Goal: Task Accomplishment & Management: Manage account settings

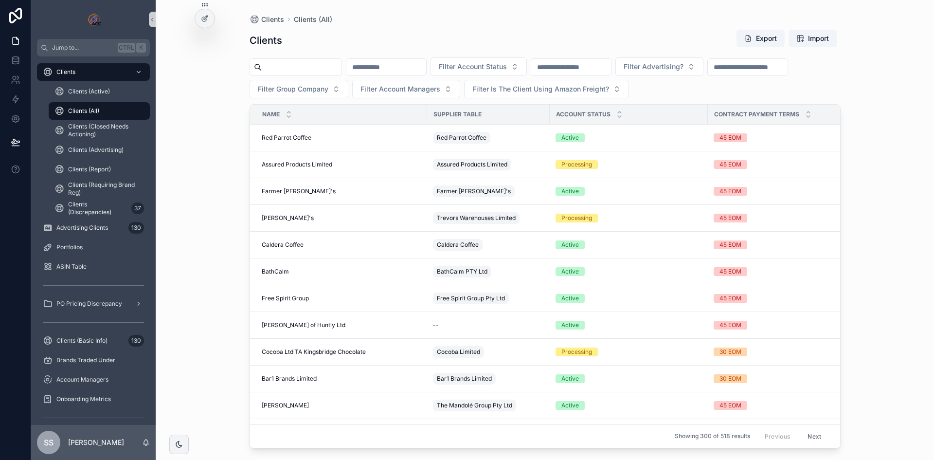
click at [297, 68] on input "scrollable content" at bounding box center [302, 67] width 80 height 14
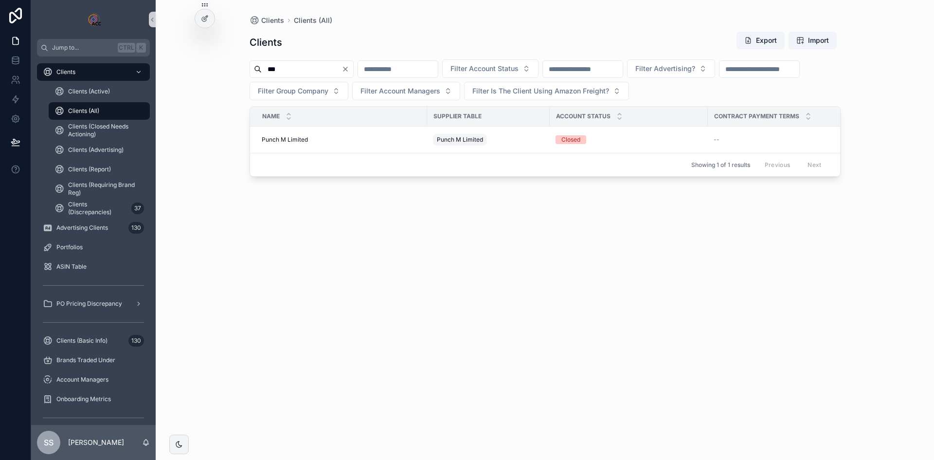
drag, startPoint x: 304, startPoint y: 69, endPoint x: 256, endPoint y: 69, distance: 47.7
click at [256, 69] on div "***" at bounding box center [301, 69] width 104 height 18
type input "****"
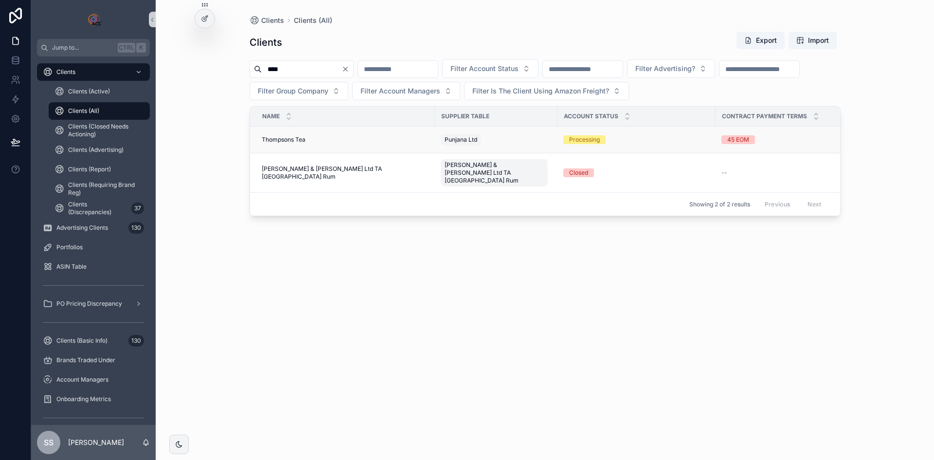
click at [293, 138] on span "Thompsons Tea" at bounding box center [284, 140] width 44 height 8
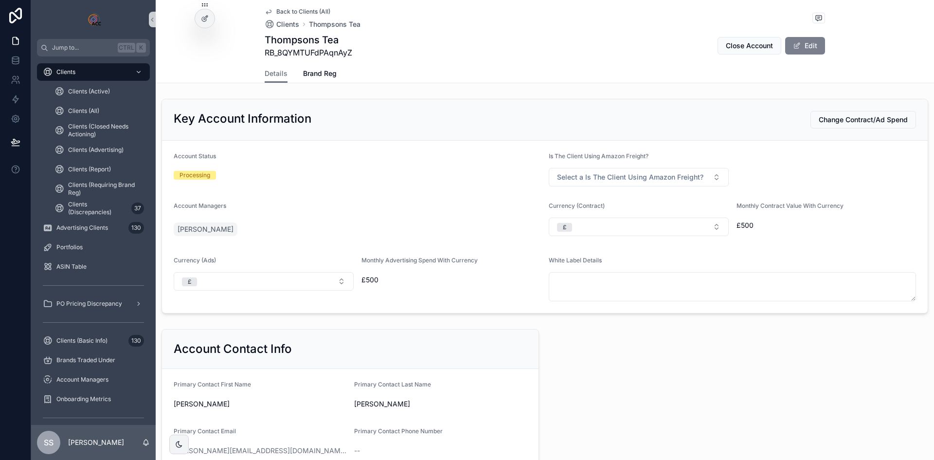
click at [746, 41] on button "Edit" at bounding box center [805, 46] width 40 height 18
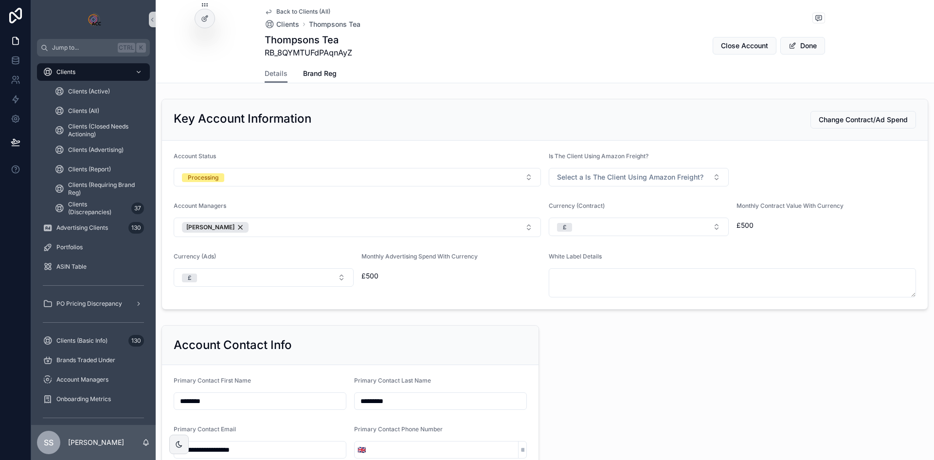
scroll to position [29, 0]
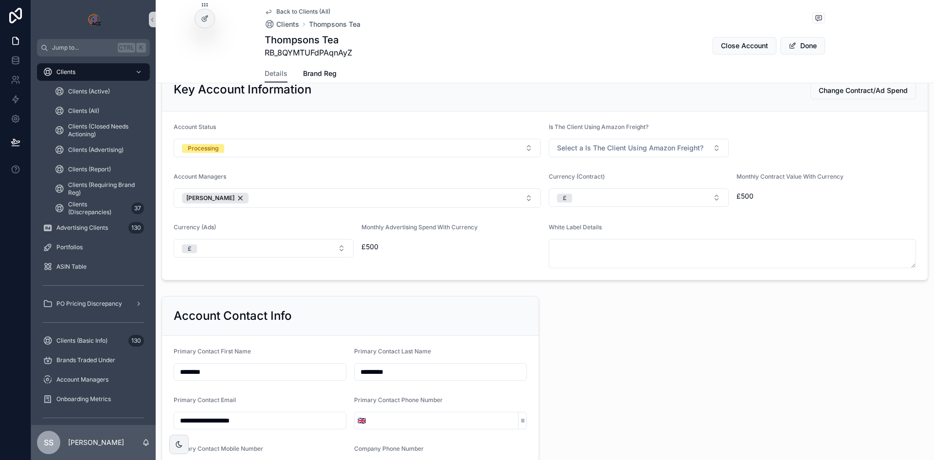
click at [445, 223] on span "Monthly Advertising Spend With Currency" at bounding box center [419, 226] width 116 height 7
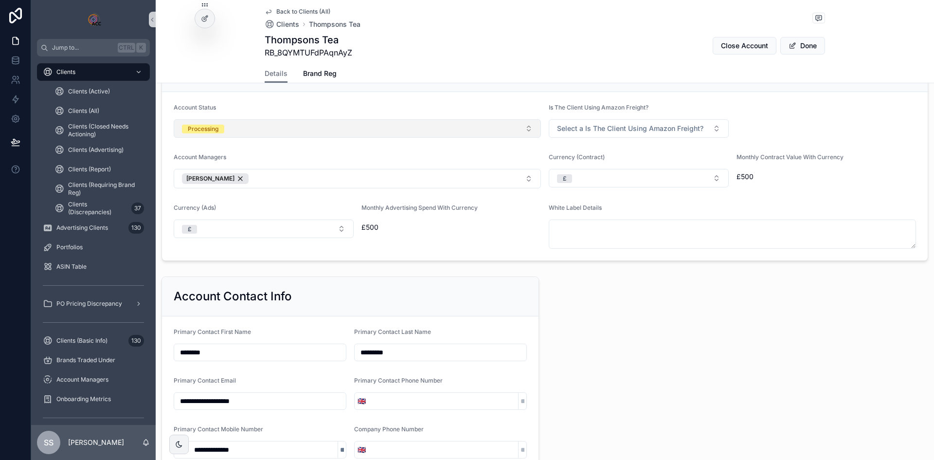
click at [500, 133] on button "Processing" at bounding box center [357, 128] width 367 height 18
click at [420, 132] on button "Processing" at bounding box center [357, 128] width 367 height 18
click at [419, 132] on button "Processing" at bounding box center [357, 128] width 367 height 18
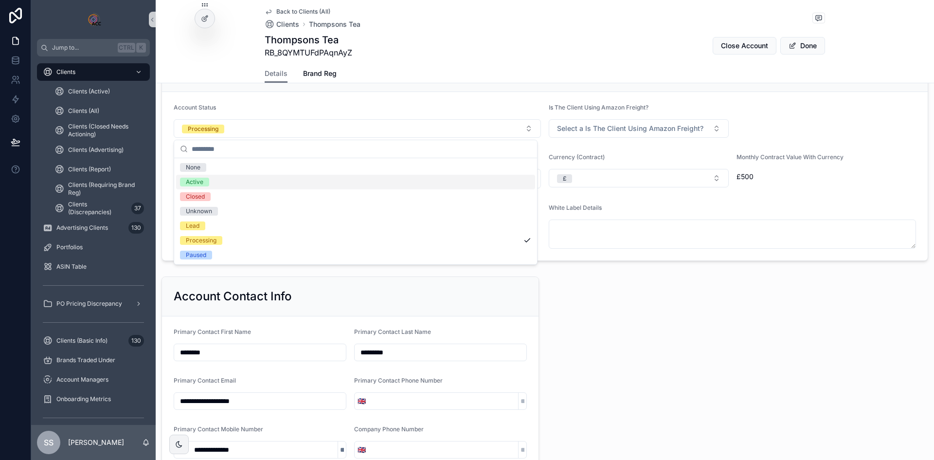
click at [265, 185] on div "Active" at bounding box center [355, 182] width 359 height 15
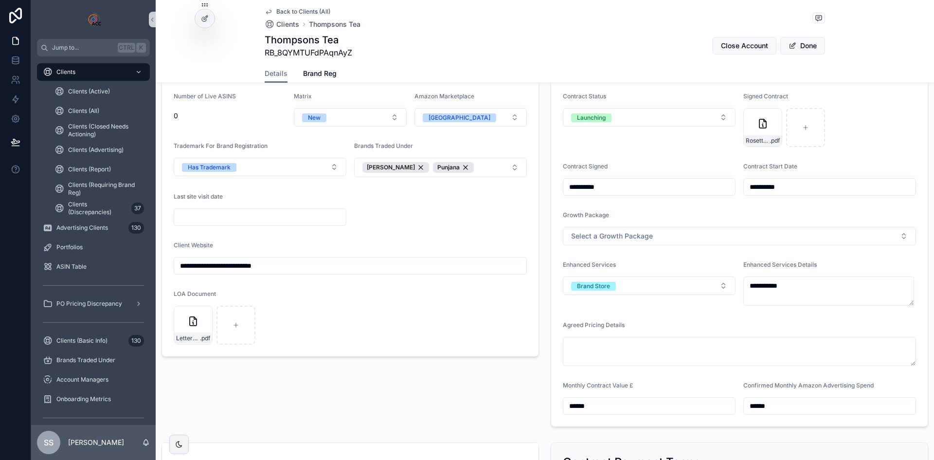
scroll to position [1508, 0]
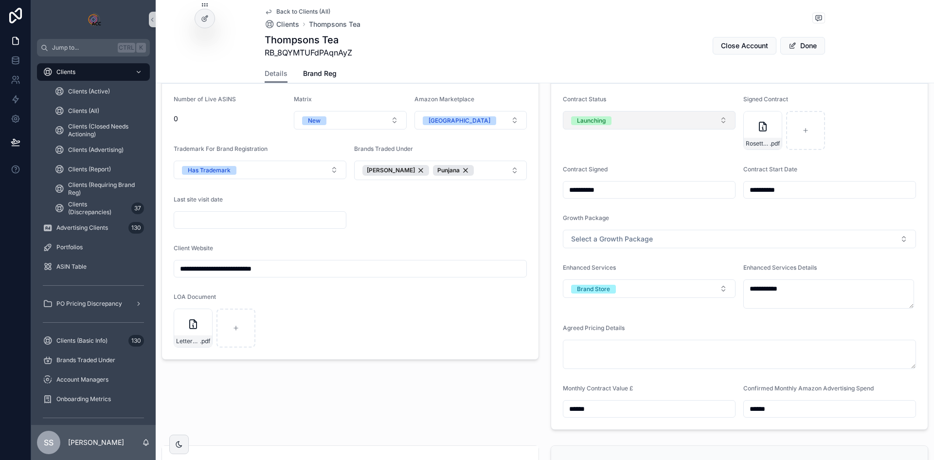
click at [618, 121] on button "Launching" at bounding box center [649, 120] width 173 height 18
click at [604, 172] on div "Live" at bounding box center [645, 173] width 166 height 15
click at [746, 47] on button "Done" at bounding box center [802, 46] width 45 height 18
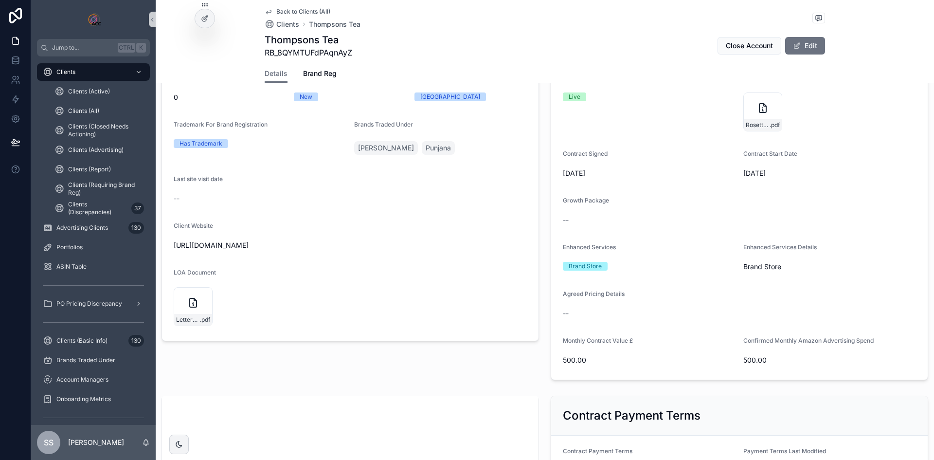
scroll to position [1486, 0]
